Goal: Task Accomplishment & Management: Use online tool/utility

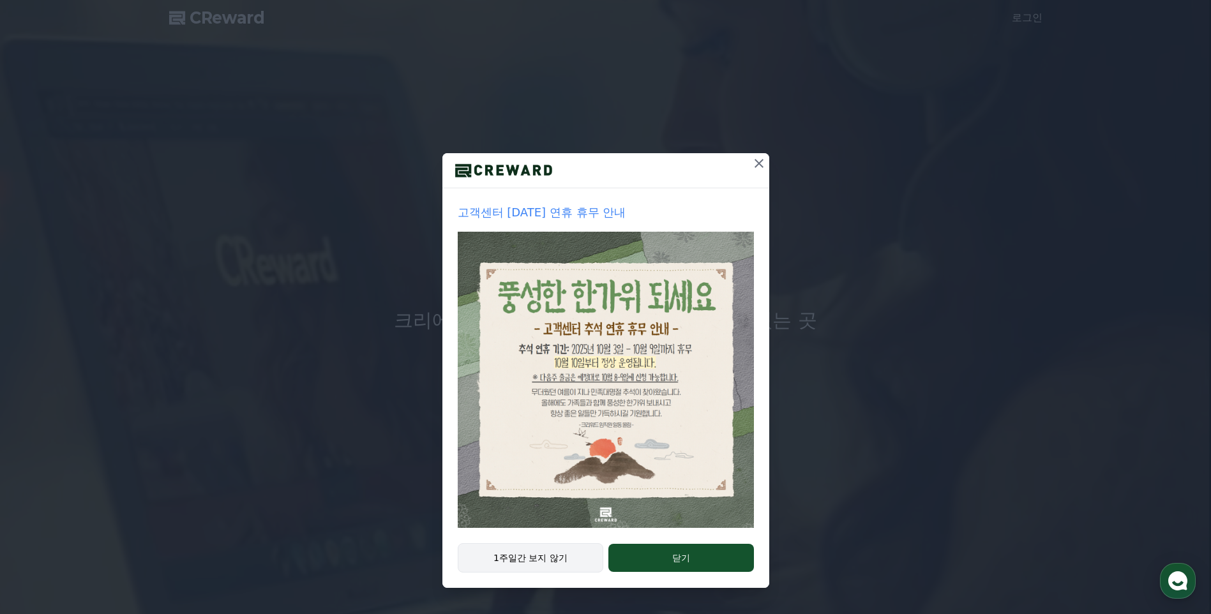
click at [518, 557] on button "1주일간 보지 않기" at bounding box center [531, 557] width 146 height 29
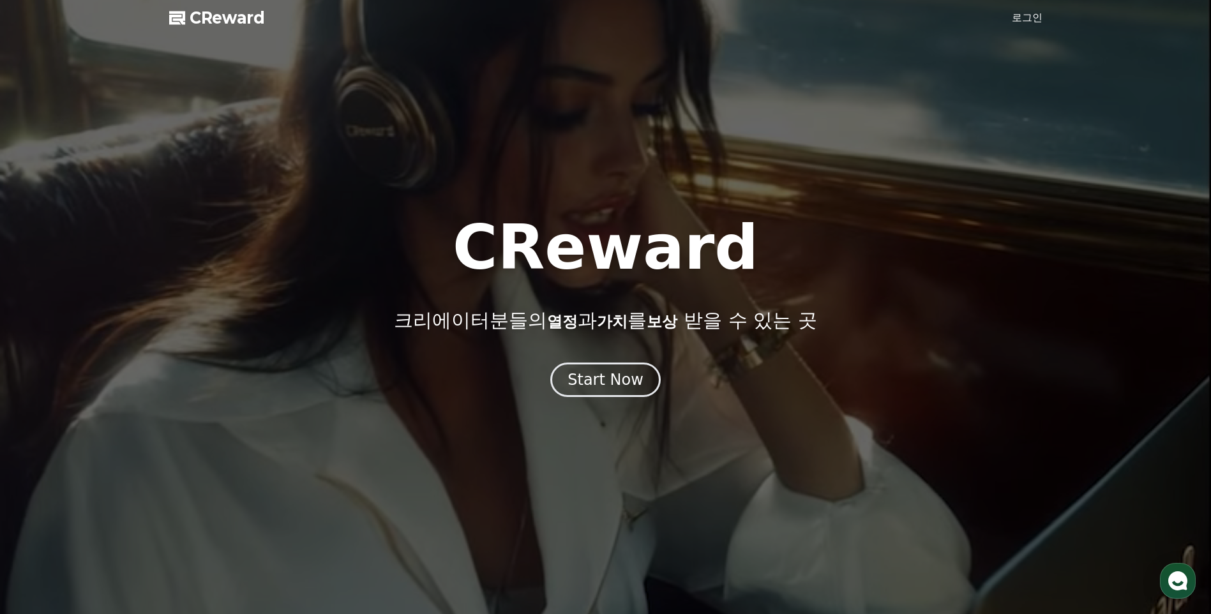
click at [1026, 17] on link "로그인" at bounding box center [1027, 17] width 31 height 15
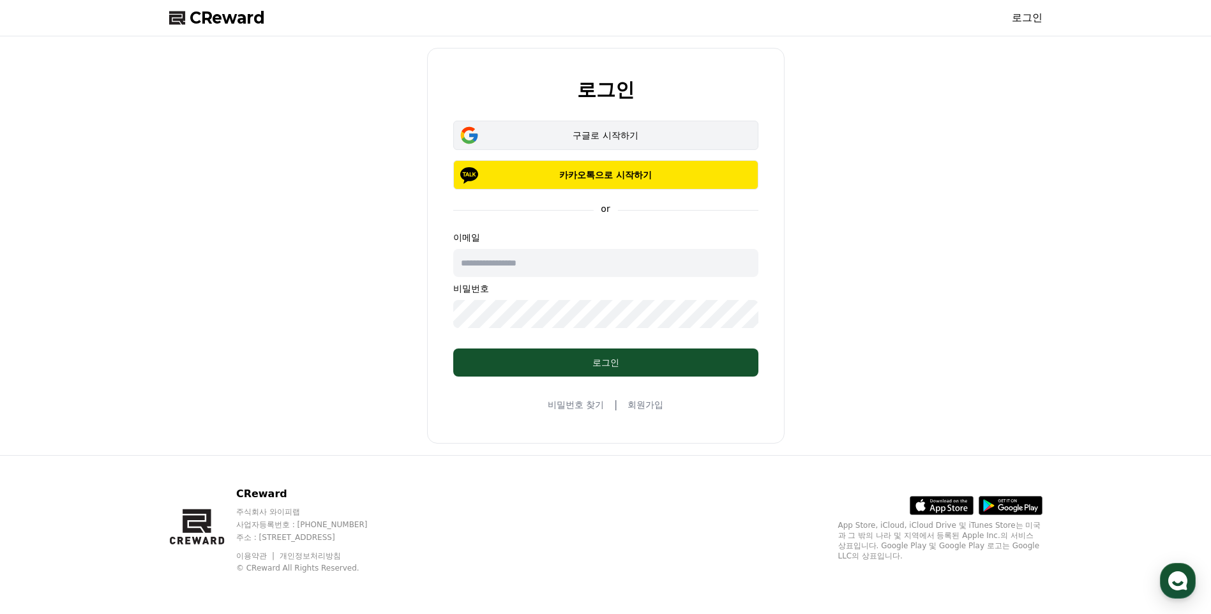
click at [644, 140] on div "구글로 시작하기" at bounding box center [606, 135] width 268 height 13
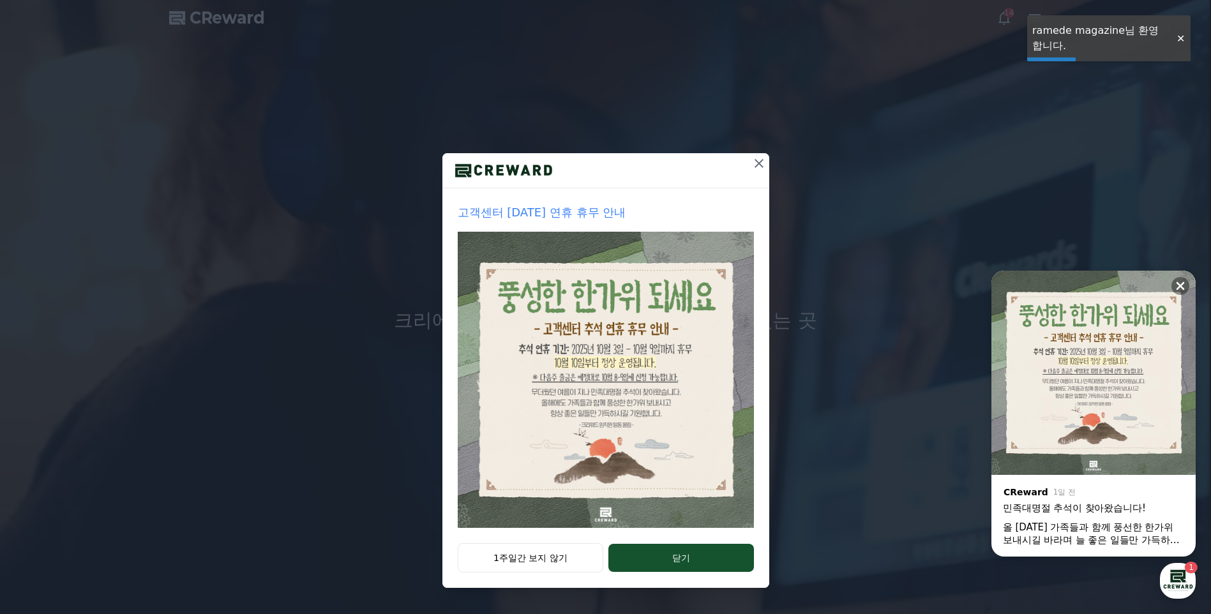
click at [760, 161] on icon at bounding box center [758, 163] width 9 height 9
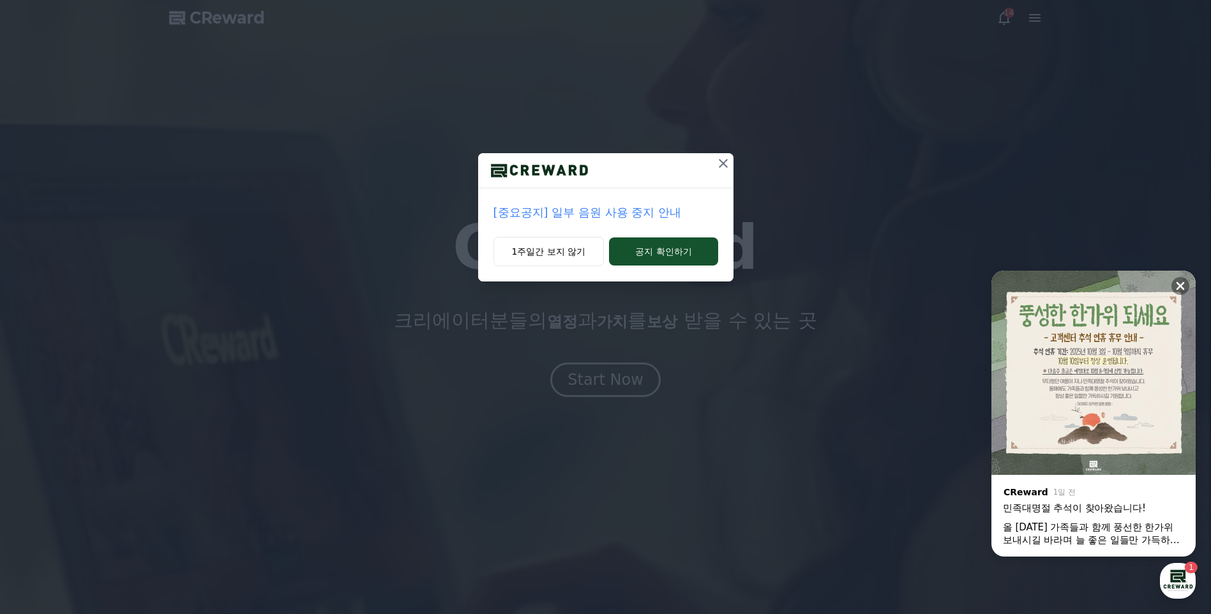
click at [724, 161] on icon at bounding box center [723, 163] width 9 height 9
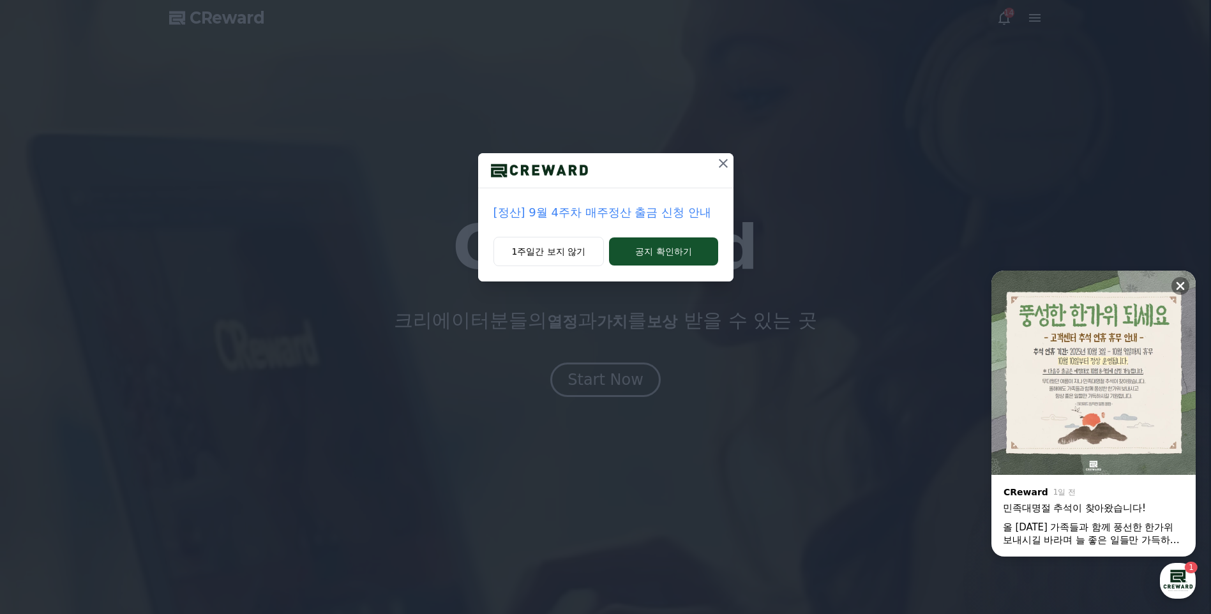
click at [728, 160] on icon at bounding box center [722, 163] width 15 height 15
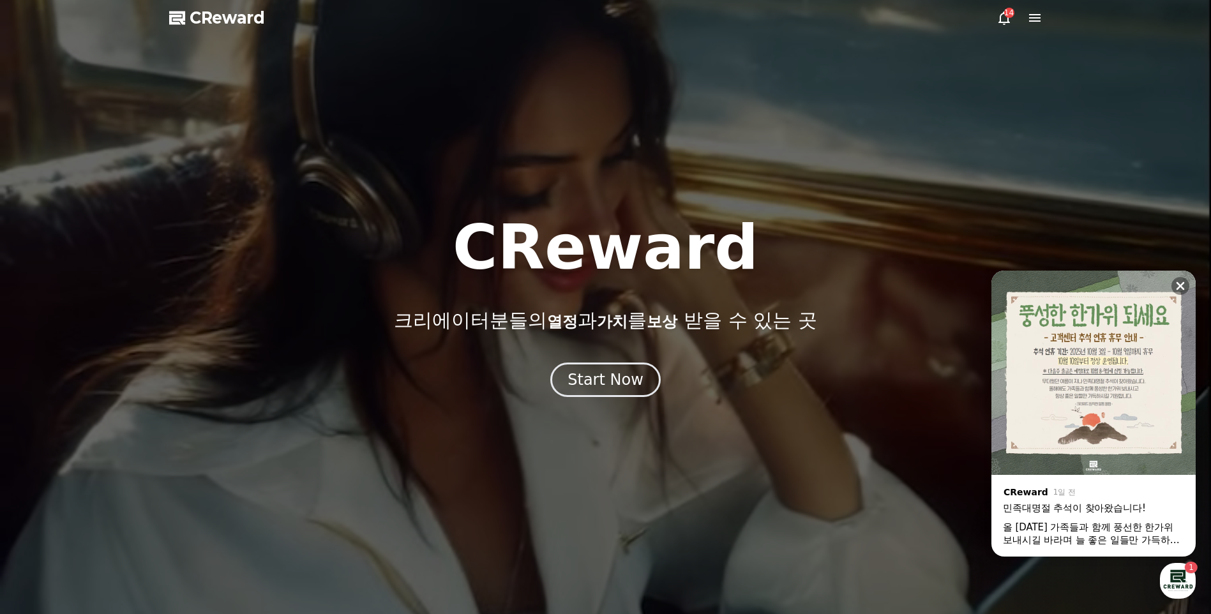
click at [1005, 14] on div "14" at bounding box center [1009, 13] width 10 height 10
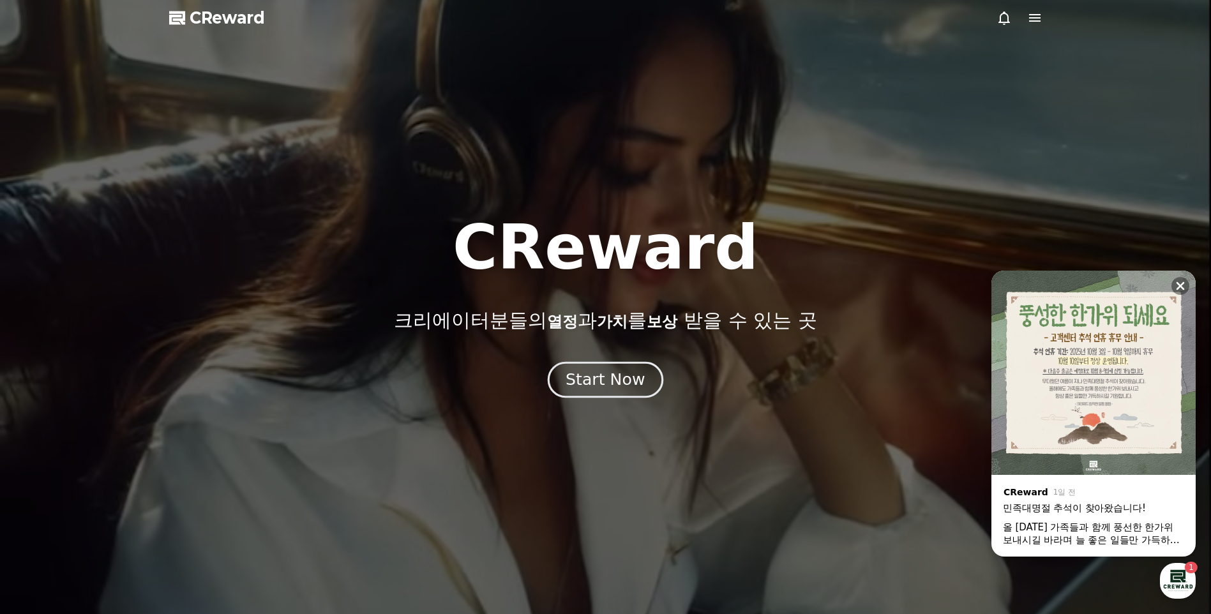
click at [607, 371] on div "Start Now" at bounding box center [604, 380] width 79 height 22
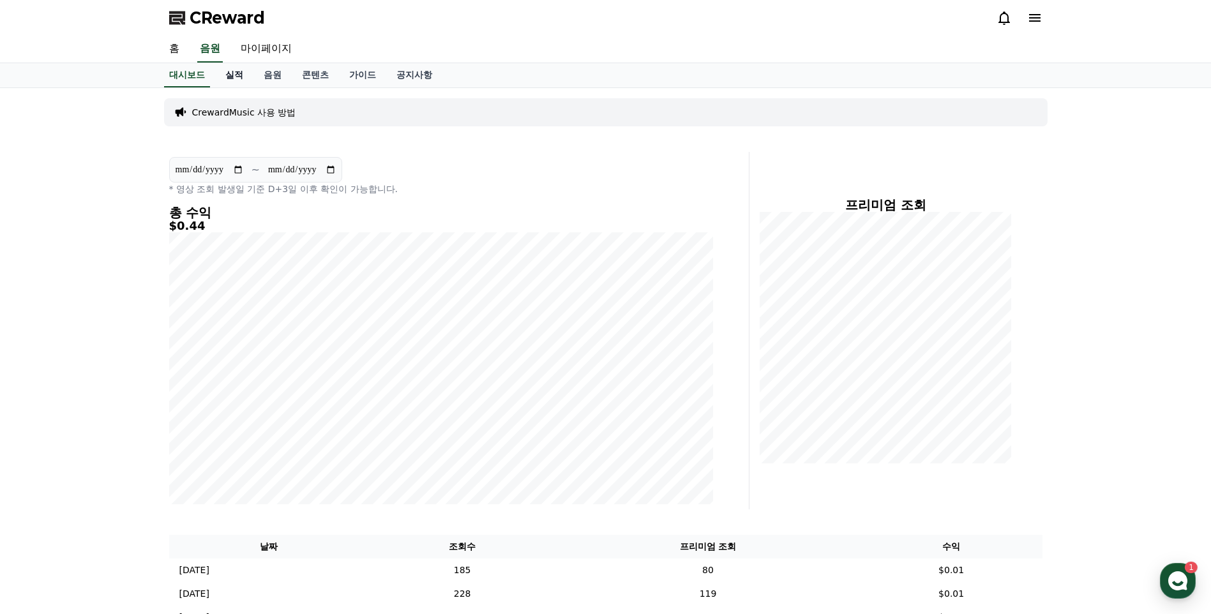
click at [236, 75] on link "실적" at bounding box center [234, 75] width 38 height 24
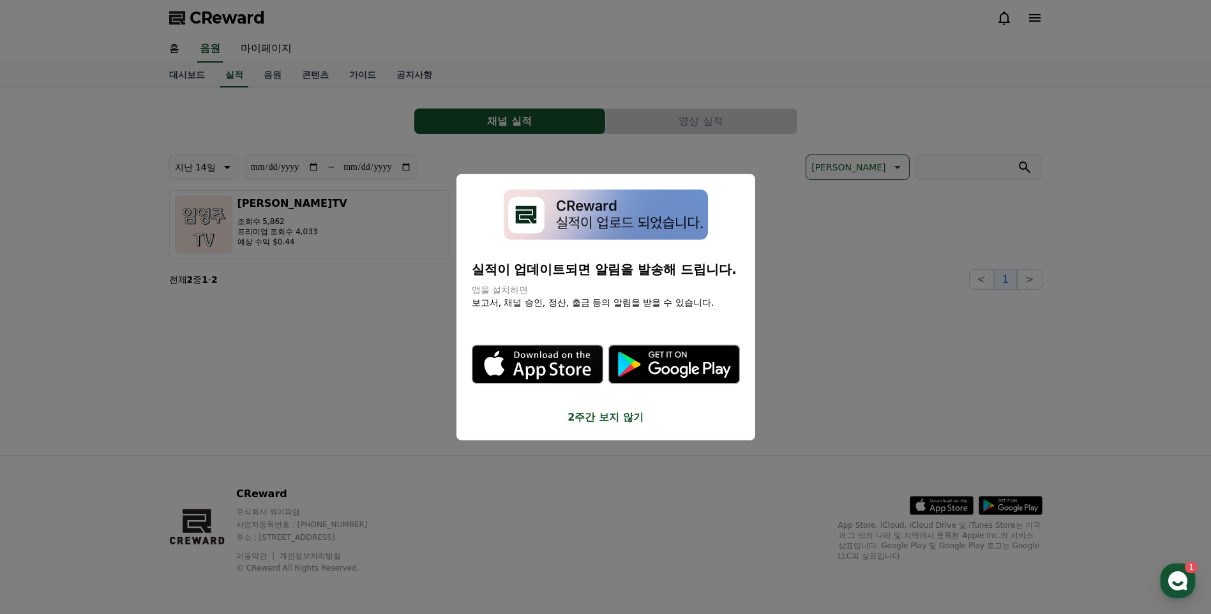
click at [613, 422] on button "2주간 보지 않기" at bounding box center [606, 416] width 268 height 15
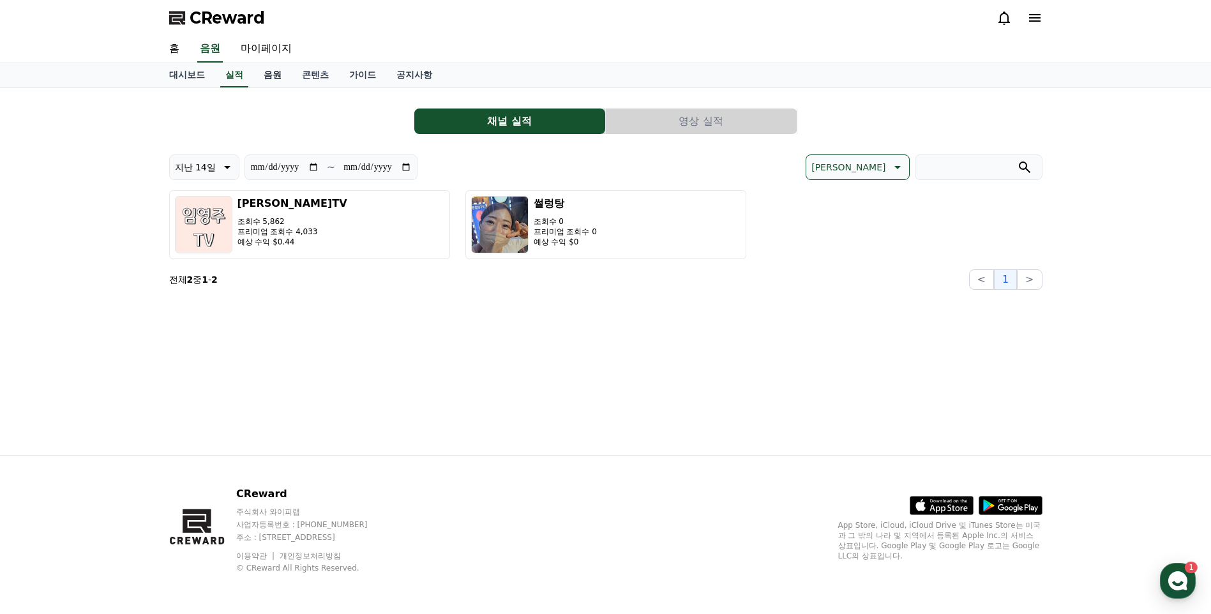
click at [276, 76] on link "음원" at bounding box center [272, 75] width 38 height 24
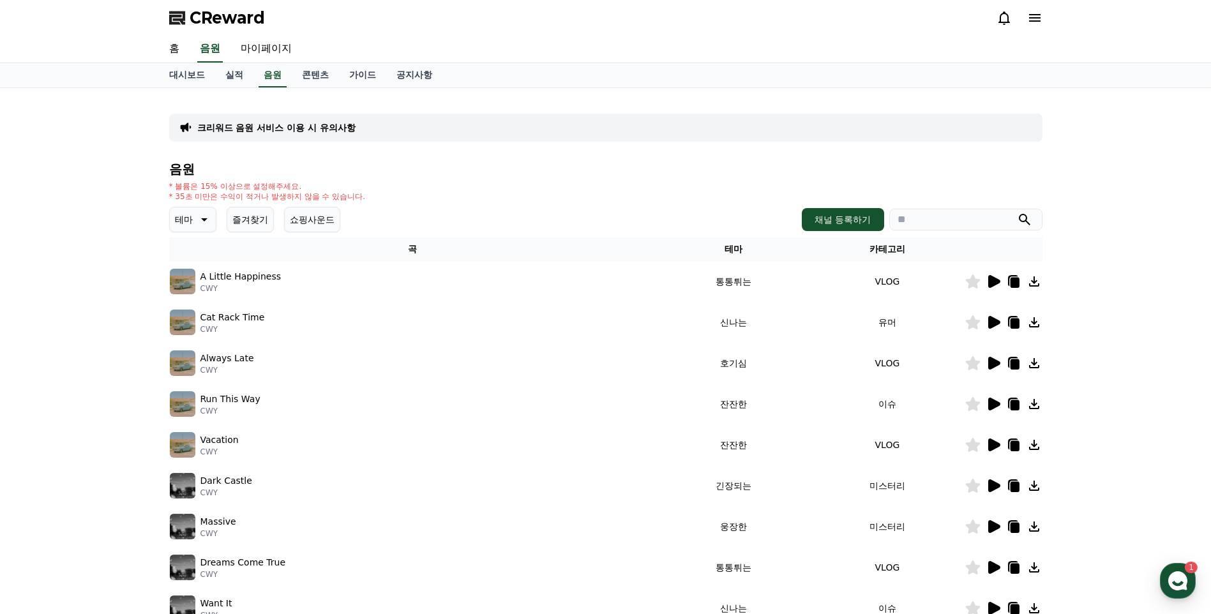
click at [204, 220] on icon at bounding box center [204, 219] width 6 height 3
click at [196, 253] on button "호기심" at bounding box center [189, 256] width 37 height 28
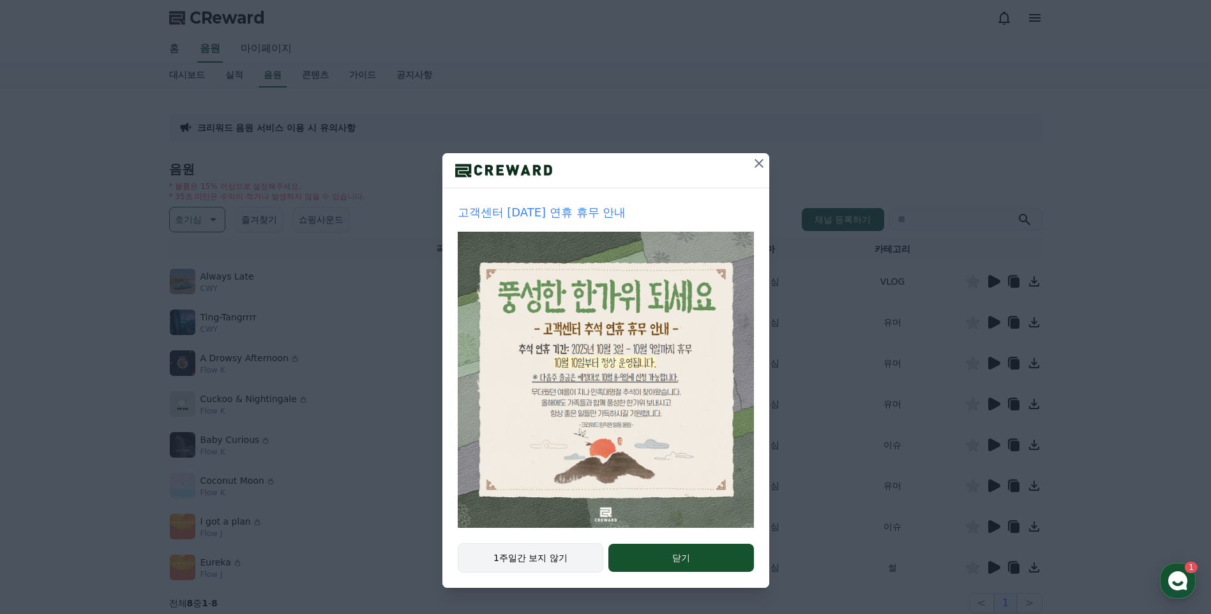
click at [562, 562] on button "1주일간 보지 않기" at bounding box center [531, 557] width 146 height 29
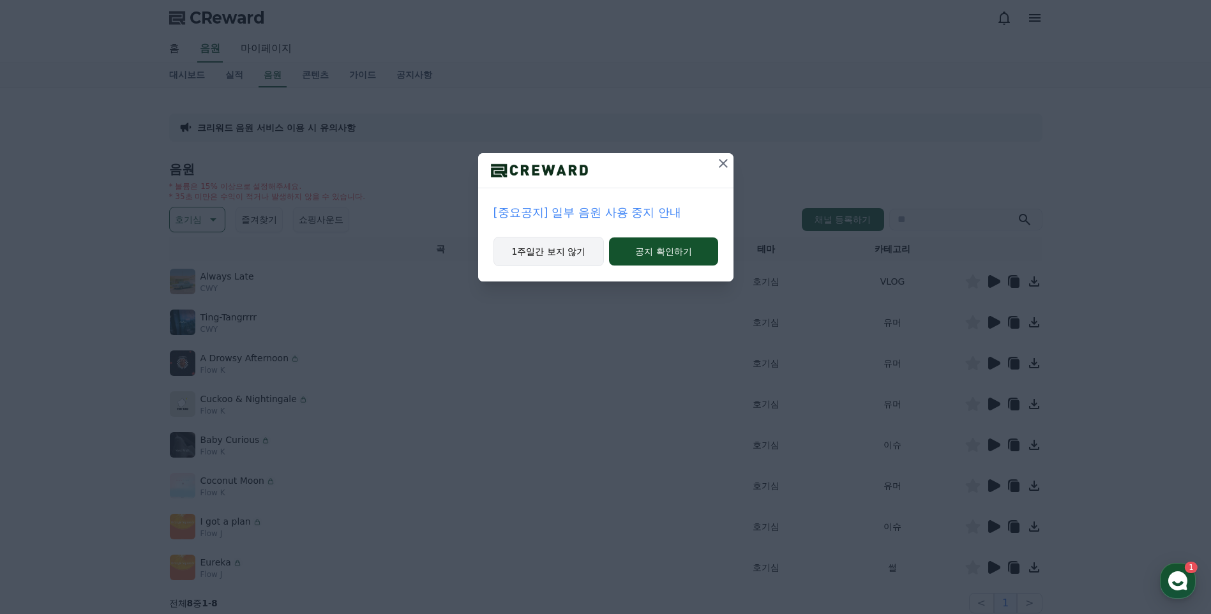
click at [583, 252] on button "1주일간 보지 않기" at bounding box center [548, 251] width 111 height 29
click at [586, 251] on button "1주일간 보지 않기" at bounding box center [548, 251] width 111 height 29
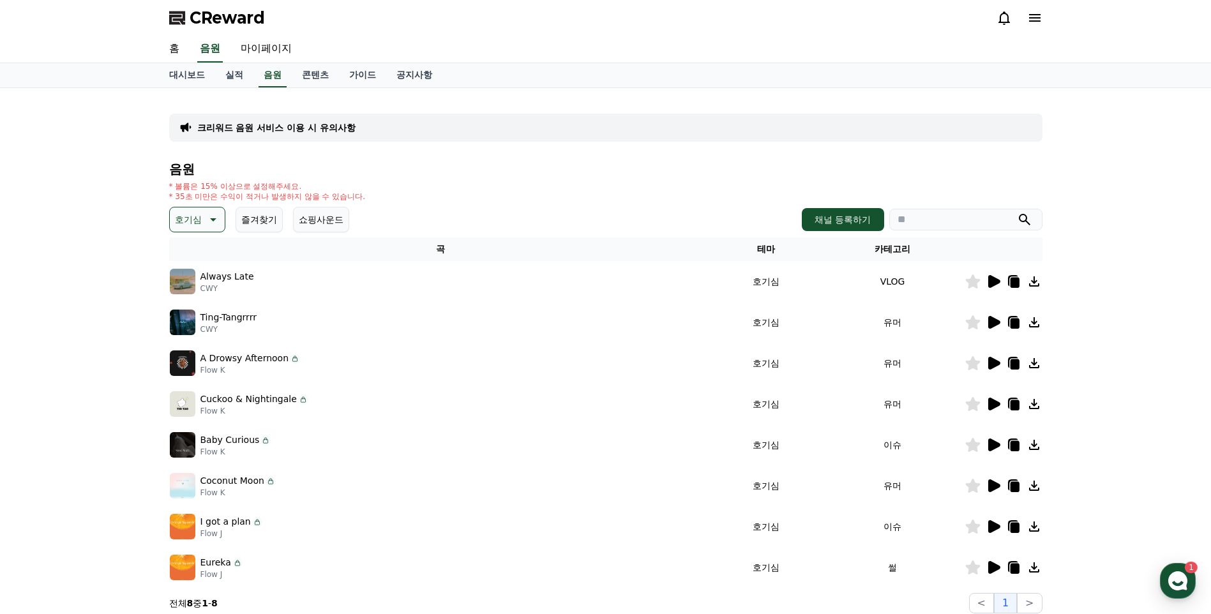
click at [997, 445] on icon at bounding box center [994, 444] width 12 height 13
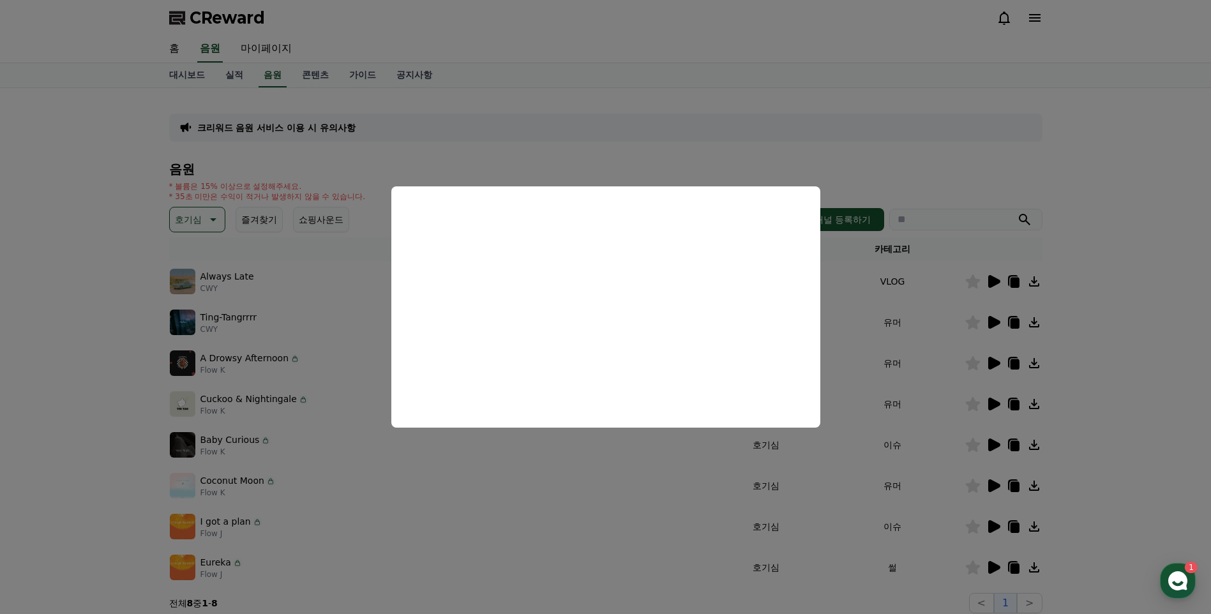
click at [7, 451] on button "close modal" at bounding box center [605, 307] width 1211 height 614
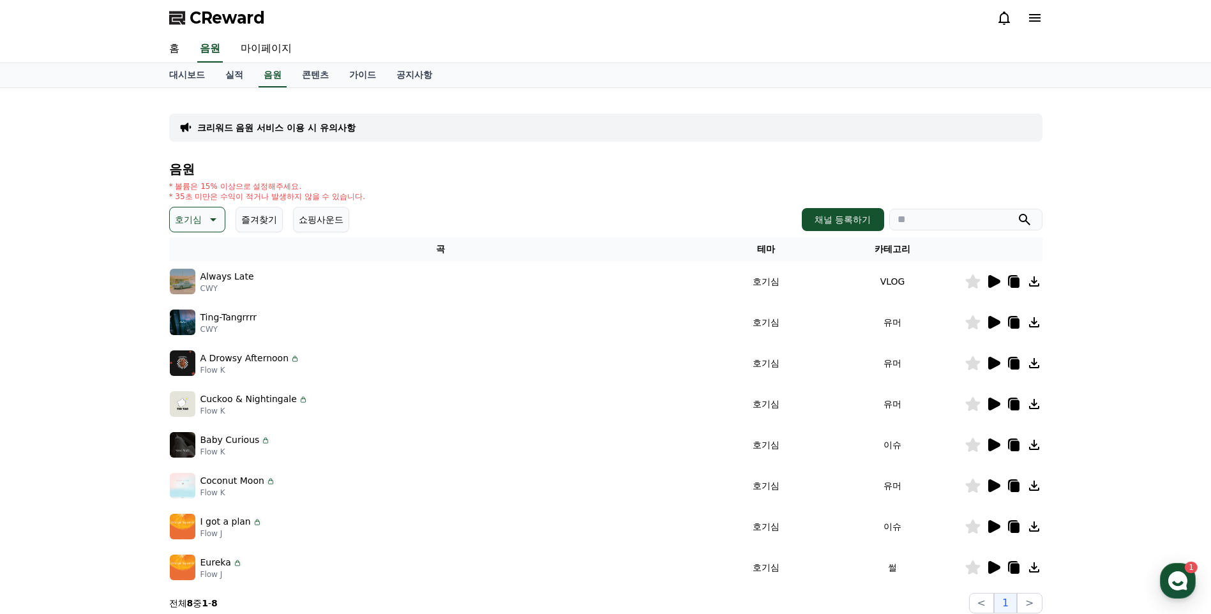
click at [1016, 445] on icon at bounding box center [1014, 446] width 9 height 10
